Goal: Check status

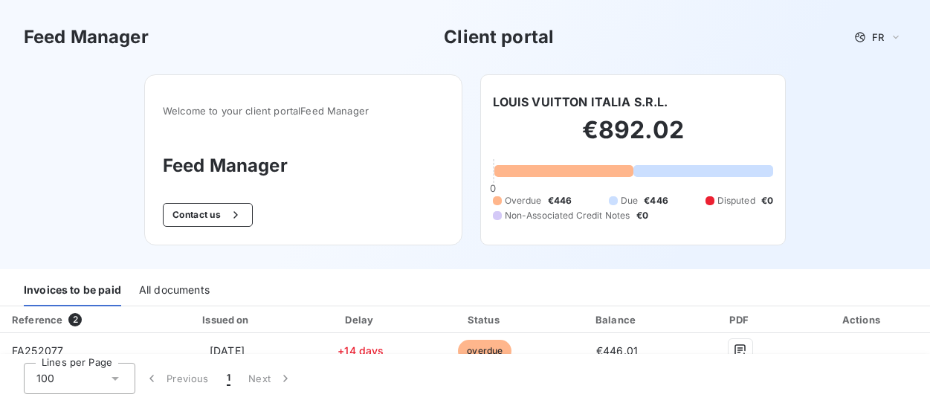
scroll to position [50, 0]
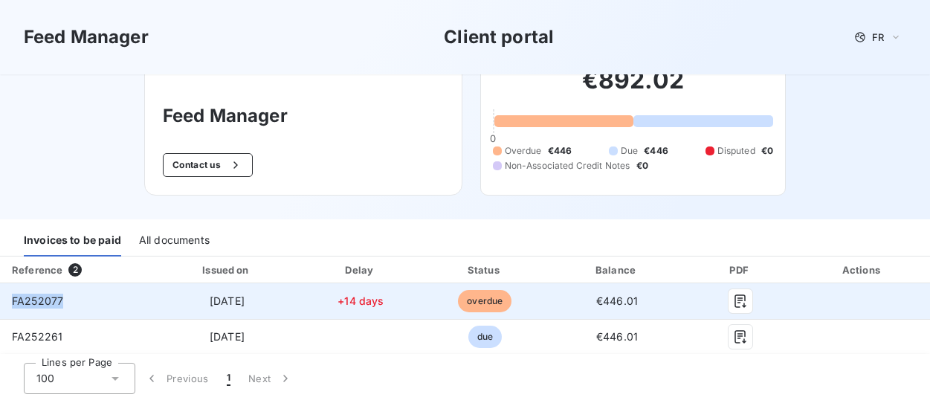
drag, startPoint x: 65, startPoint y: 298, endPoint x: 13, endPoint y: 304, distance: 52.4
click at [13, 304] on td "FA252077" at bounding box center [77, 301] width 154 height 36
copy span "FA252077"
